Goal: Information Seeking & Learning: Learn about a topic

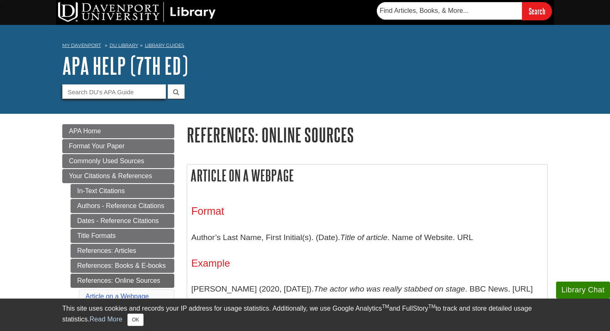
click at [135, 91] on input "Guide Search Terms" at bounding box center [114, 91] width 104 height 15
type input "p"
type input "appendix"
click at [173, 90] on button "submit" at bounding box center [176, 91] width 17 height 15
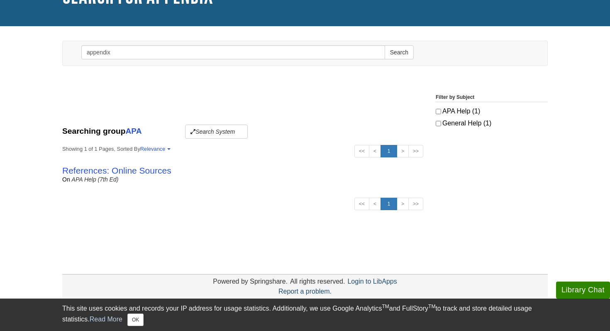
scroll to position [56, 0]
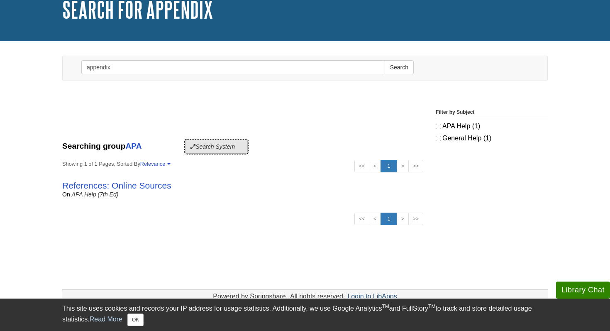
click at [216, 148] on button "Search System" at bounding box center [216, 146] width 63 height 14
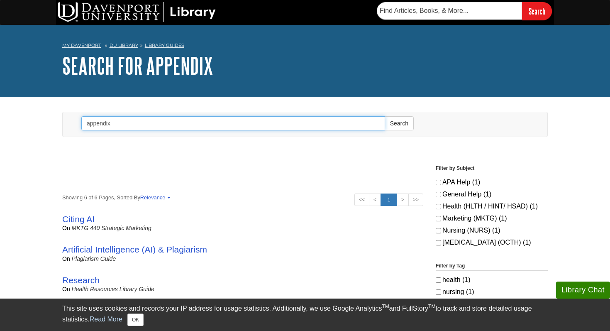
drag, startPoint x: 115, startPoint y: 123, endPoint x: 65, endPoint y: 122, distance: 49.4
click at [65, 122] on div "Toggle navigation Search appendix Search" at bounding box center [305, 124] width 485 height 24
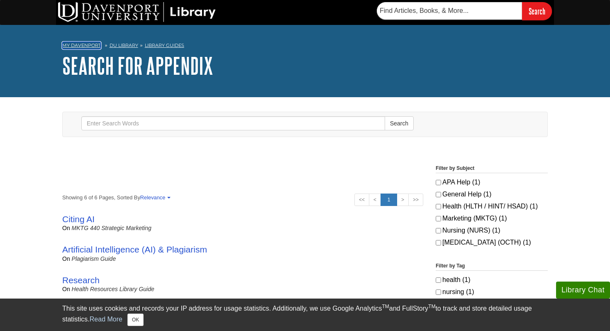
click at [86, 44] on link "My Davenport" at bounding box center [81, 45] width 39 height 7
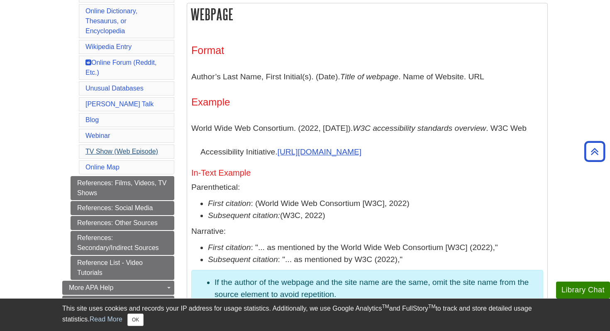
scroll to position [469, 0]
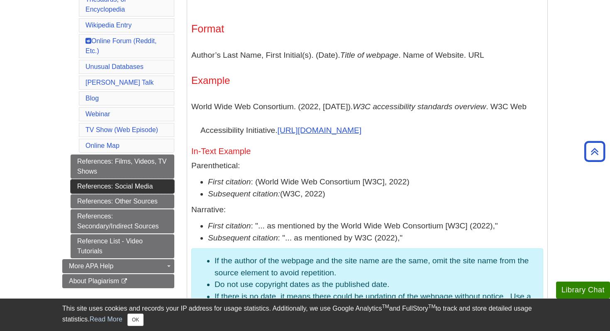
click at [121, 187] on link "References: Social Media" at bounding box center [123, 186] width 104 height 14
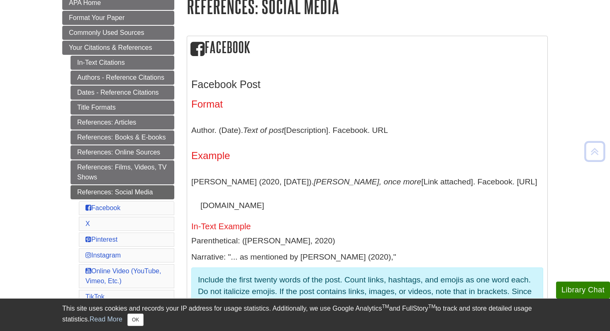
scroll to position [139, 0]
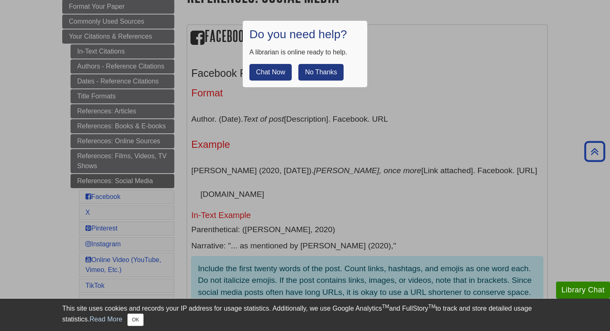
click at [308, 72] on button "No Thanks" at bounding box center [320, 72] width 45 height 17
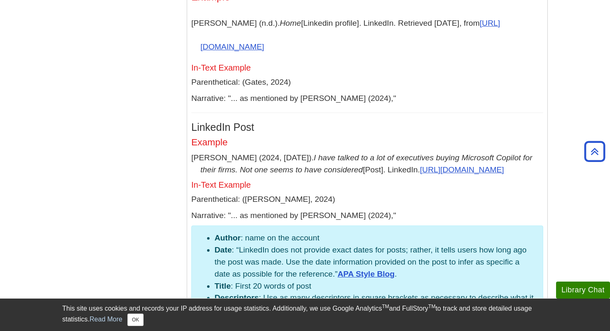
scroll to position [3734, 0]
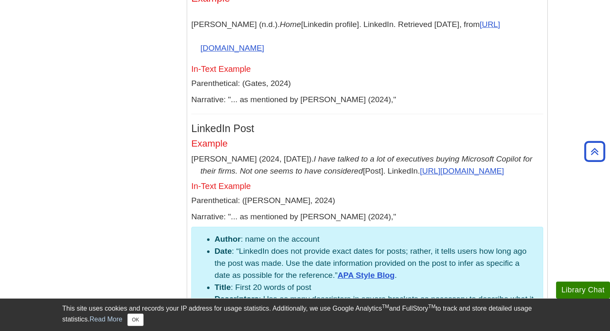
drag, startPoint x: 192, startPoint y: 93, endPoint x: 510, endPoint y: 93, distance: 318.3
click at [510, 60] on p "[PERSON_NAME] (n.d.). Home [Linkedin profile]. LinkedIn. Retrieved [DATE], from…" at bounding box center [367, 36] width 352 height 48
copy p "[PERSON_NAME] (n.d.). Home [Linkedin profile]. LinkedIn. Retrieved [DATE], from"
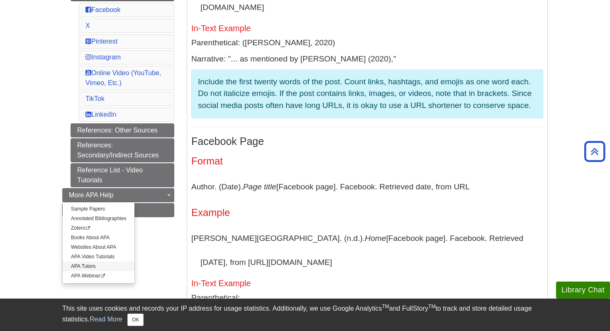
scroll to position [328, 0]
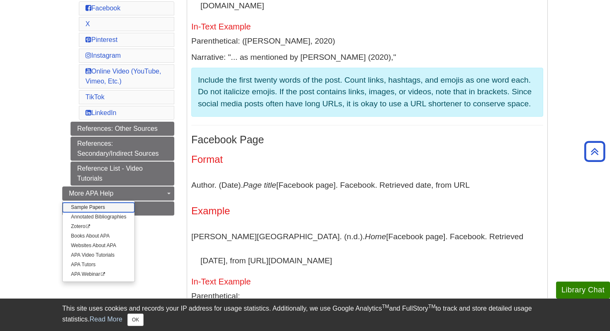
click at [90, 205] on link "Sample Papers" at bounding box center [99, 208] width 72 height 10
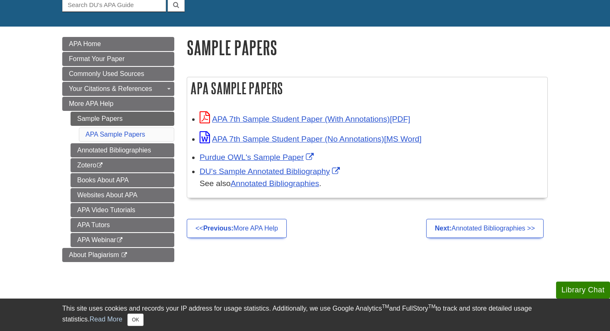
scroll to position [88, 0]
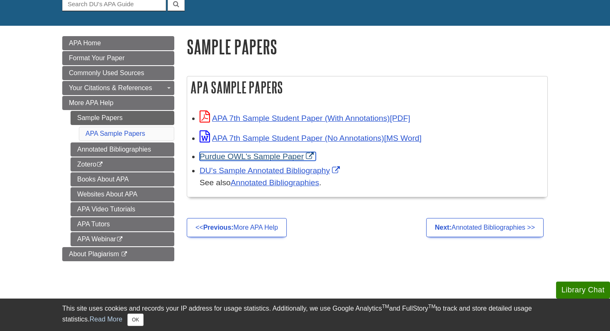
click at [275, 155] on link "Purdue OWL's Sample Paper" at bounding box center [258, 156] width 116 height 9
